Goal: Information Seeking & Learning: Check status

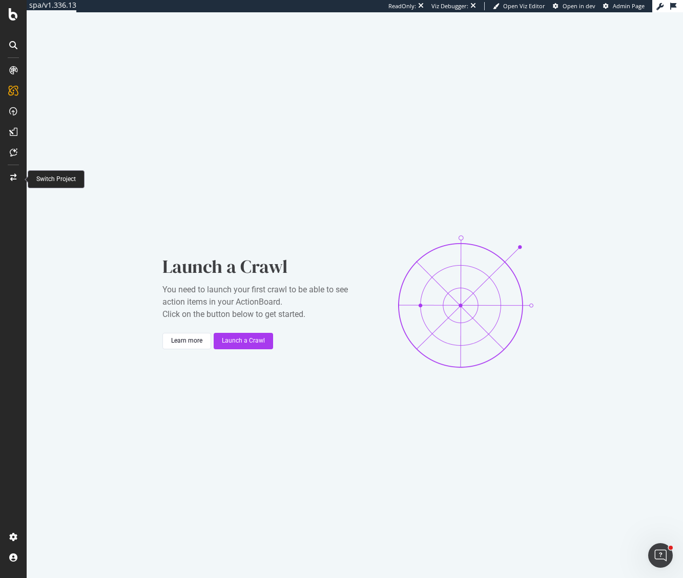
click at [10, 181] on div at bounding box center [13, 177] width 25 height 16
click at [16, 91] on icon at bounding box center [13, 91] width 10 height 10
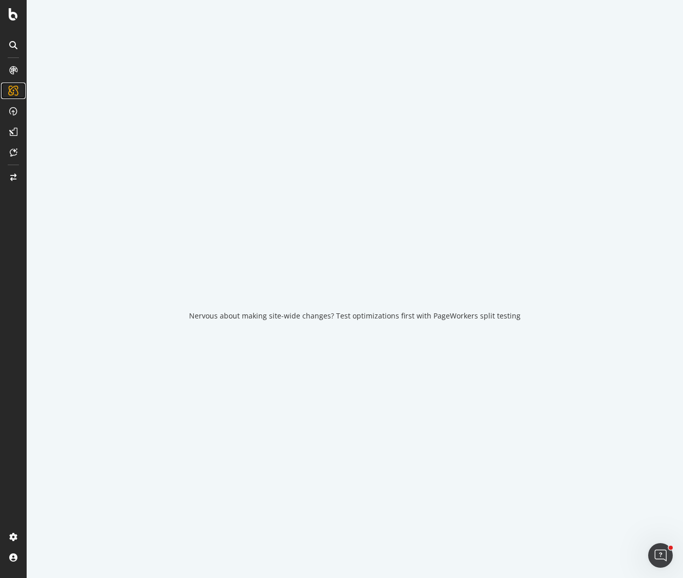
click at [14, 89] on icon at bounding box center [13, 91] width 10 height 10
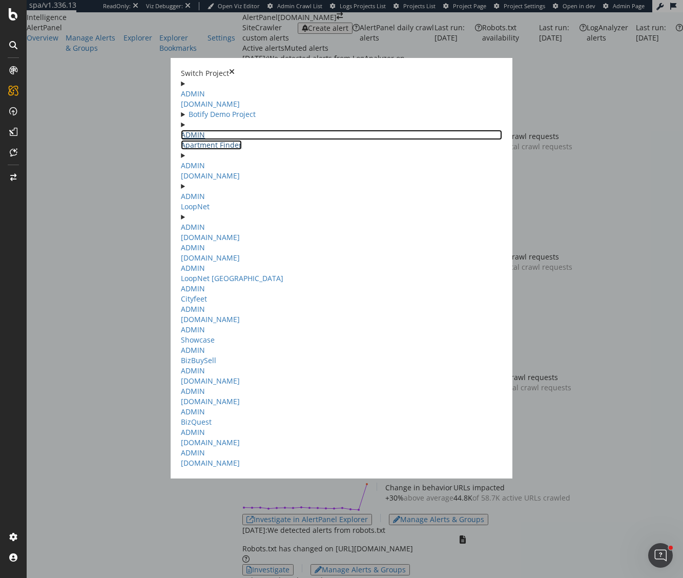
click at [181, 130] on link "ADMIN Apartment Finder" at bounding box center [341, 140] width 321 height 20
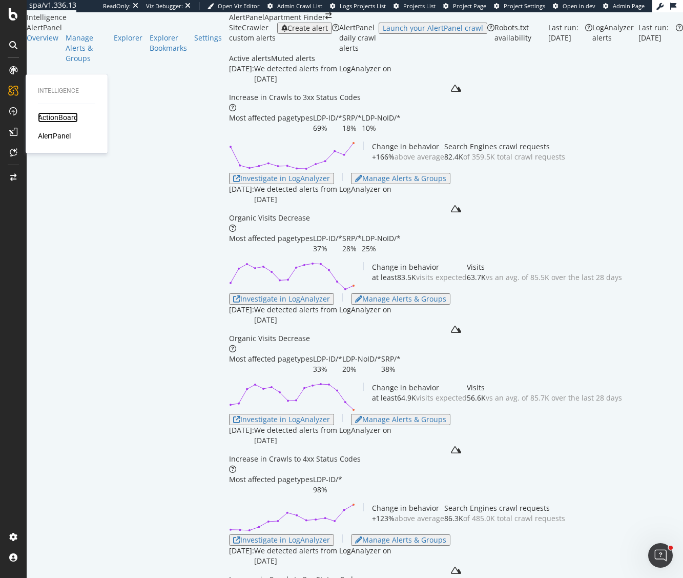
click at [51, 117] on div "ActionBoard" at bounding box center [58, 117] width 40 height 10
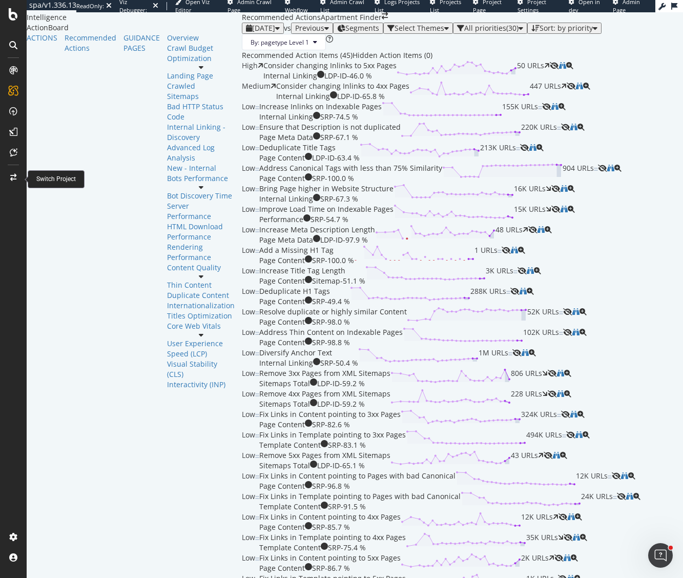
click at [14, 176] on icon at bounding box center [13, 177] width 6 height 7
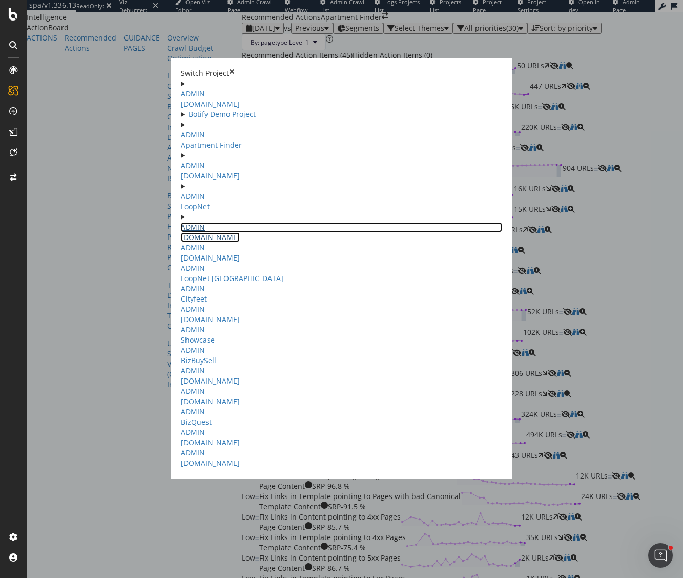
click at [181, 231] on link "ADMIN [DOMAIN_NAME]" at bounding box center [341, 232] width 321 height 20
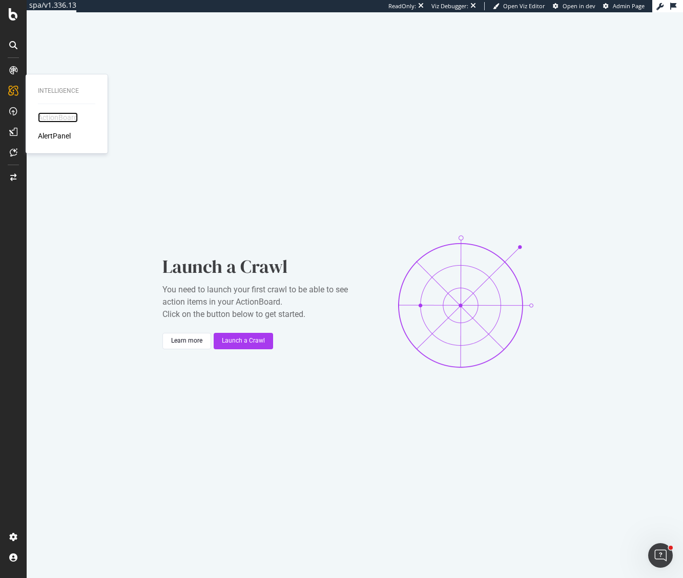
click at [64, 121] on div "ActionBoard" at bounding box center [58, 117] width 40 height 10
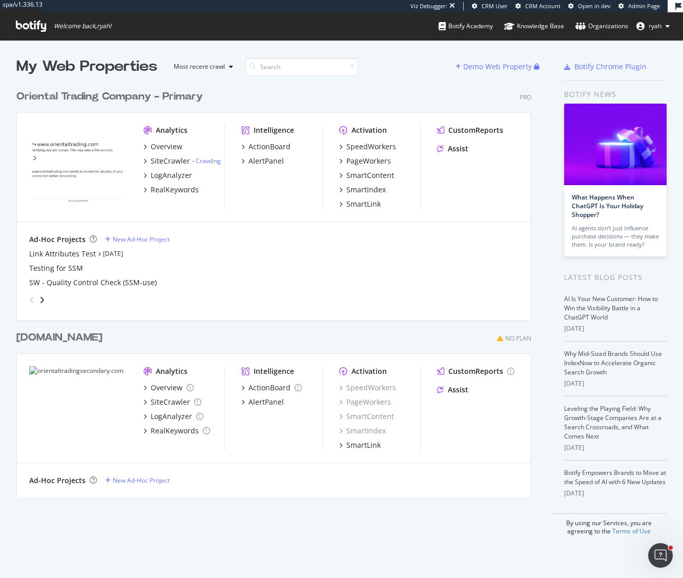
click at [135, 95] on div "Oriental Trading Company - Primary" at bounding box center [109, 96] width 187 height 15
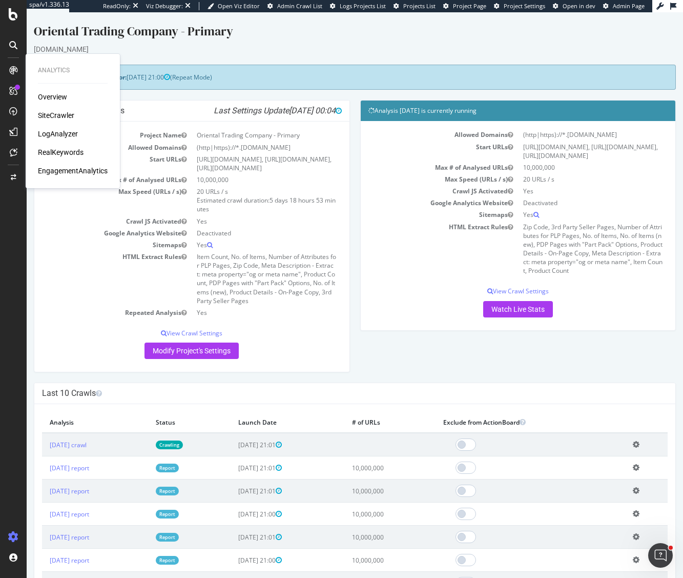
click at [60, 133] on div "LogAnalyzer" at bounding box center [58, 134] width 40 height 10
